Goal: Task Accomplishment & Management: Manage account settings

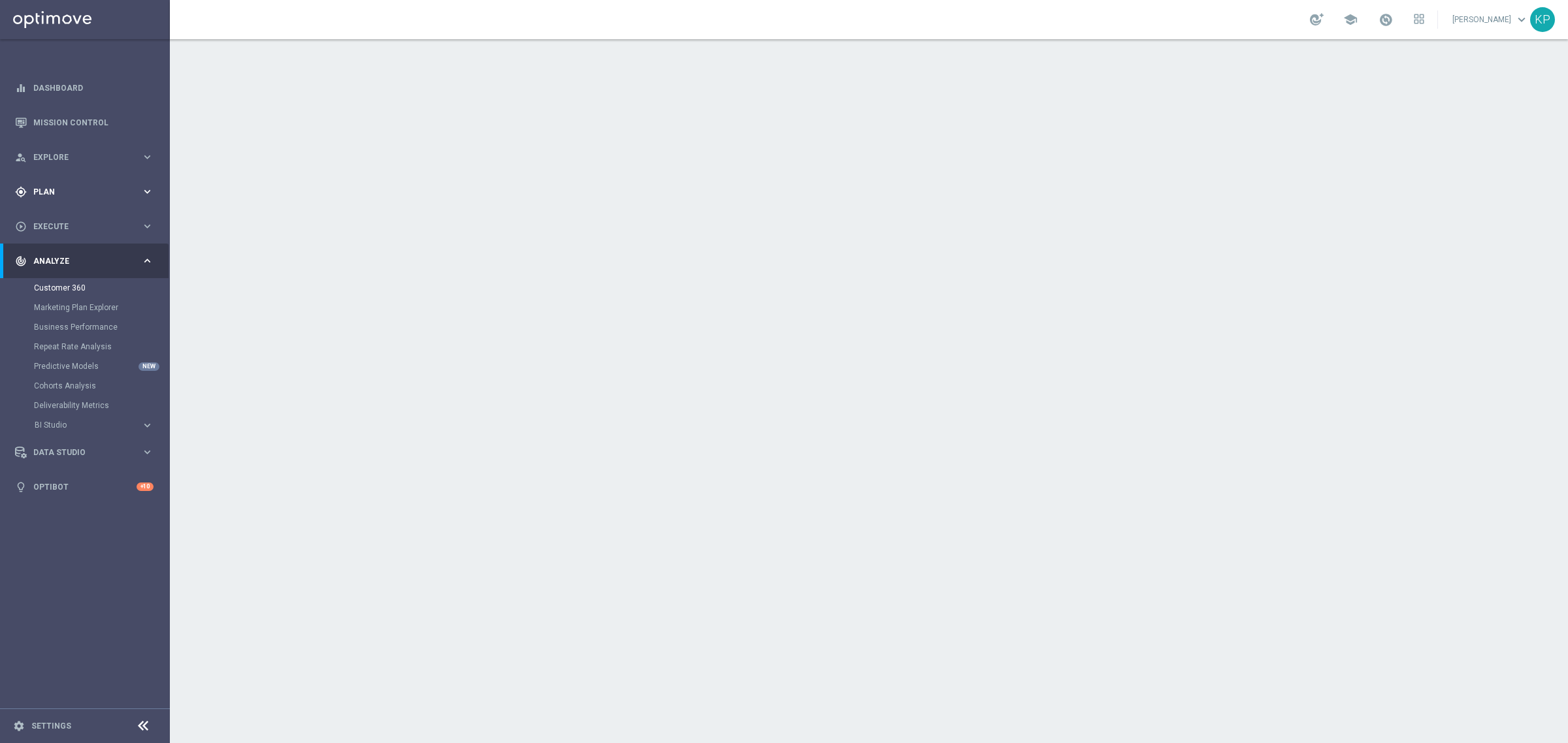
click at [72, 198] on div "gps_fixed Plan keyboard_arrow_right" at bounding box center [84, 191] width 169 height 35
click at [62, 214] on link "Target Groups" at bounding box center [84, 219] width 102 height 11
click at [538, 14] on div "school Krystian Potoczny keyboard_arrow_down KP" at bounding box center [868, 19] width 1398 height 39
